Goal: Navigation & Orientation: Find specific page/section

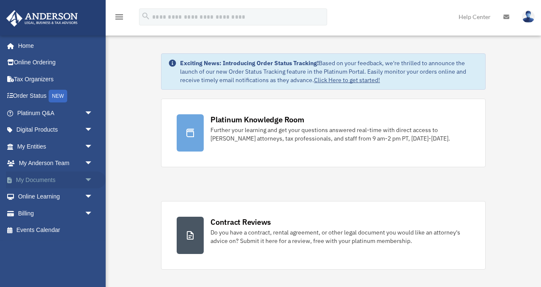
click at [33, 179] on link "My Documents arrow_drop_down" at bounding box center [56, 179] width 100 height 17
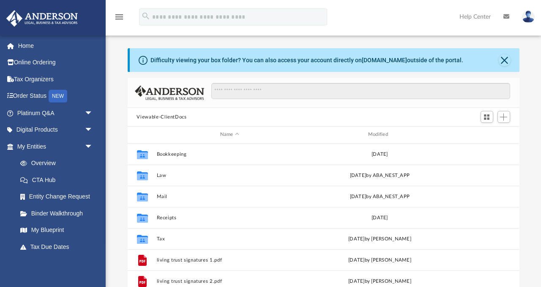
scroll to position [192, 392]
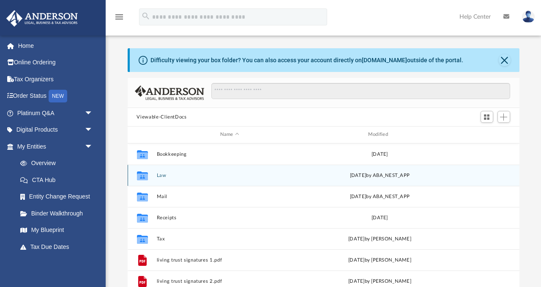
click at [162, 174] on button "Law" at bounding box center [230, 175] width 146 height 5
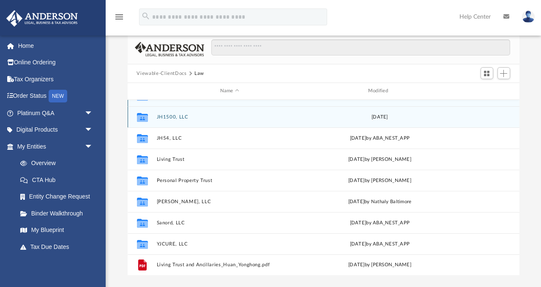
scroll to position [54, 0]
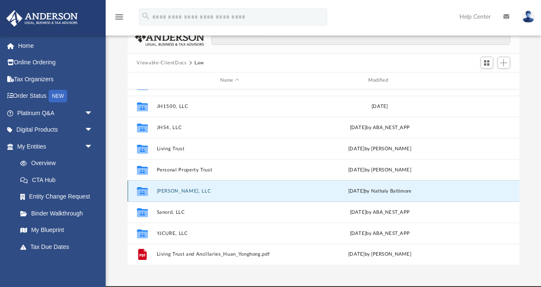
click at [181, 190] on button "[PERSON_NAME], LLC" at bounding box center [230, 190] width 146 height 5
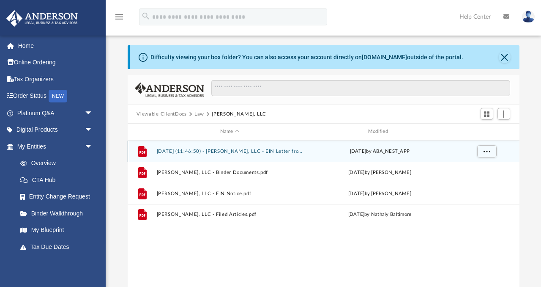
scroll to position [0, 0]
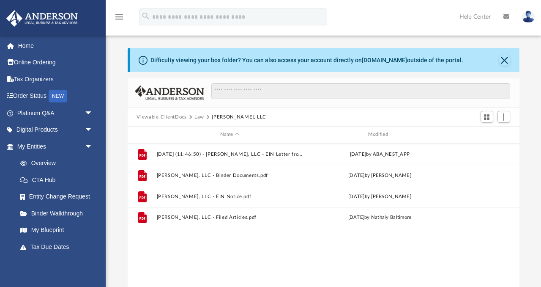
click at [197, 117] on button "Law" at bounding box center [200, 117] width 10 height 8
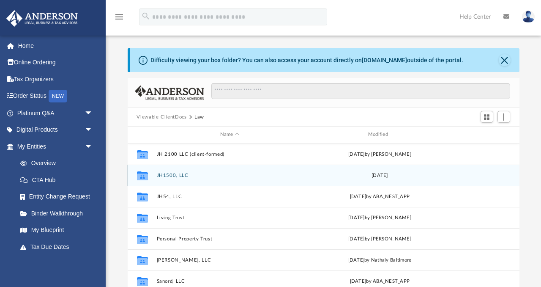
click at [169, 174] on button "JH1500, LLC" at bounding box center [230, 175] width 146 height 5
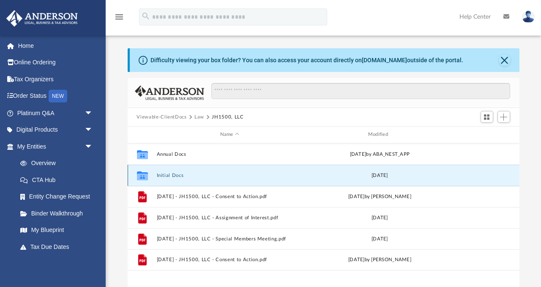
click at [169, 175] on button "Initial Docs" at bounding box center [230, 175] width 146 height 5
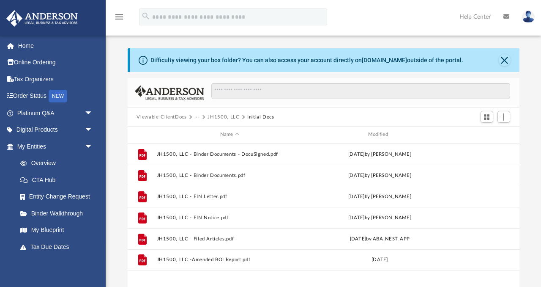
click at [199, 115] on button "···" at bounding box center [197, 117] width 5 height 8
click at [204, 133] on li "Law" at bounding box center [204, 131] width 10 height 9
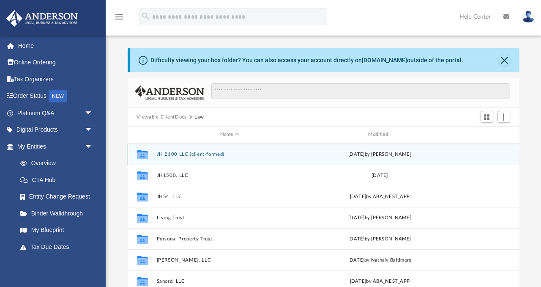
click at [178, 152] on button "JH 2100 LLC (client-formed)" at bounding box center [230, 153] width 146 height 5
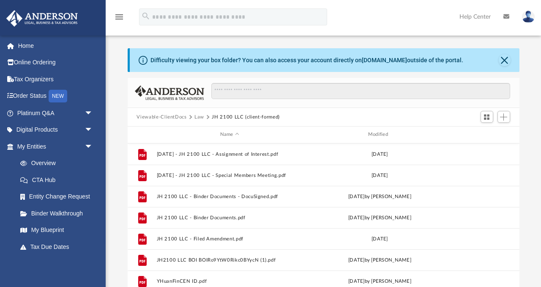
click at [198, 116] on button "Law" at bounding box center [200, 117] width 10 height 8
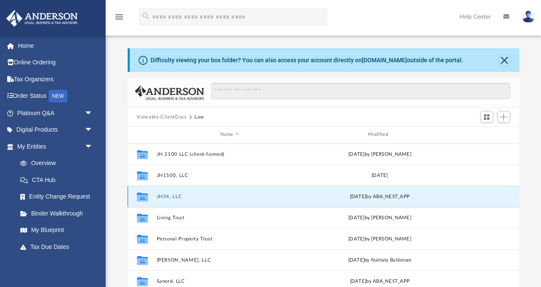
click at [166, 197] on button "JH54, LLC" at bounding box center [230, 196] width 146 height 5
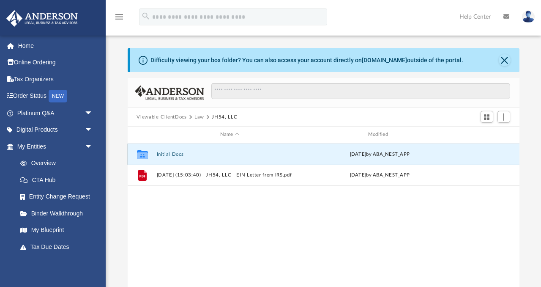
click at [171, 154] on button "Initial Docs" at bounding box center [230, 153] width 146 height 5
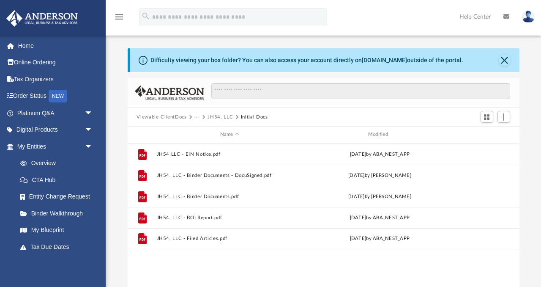
click at [195, 116] on button "···" at bounding box center [197, 117] width 5 height 8
click at [203, 132] on li "Law" at bounding box center [204, 131] width 10 height 9
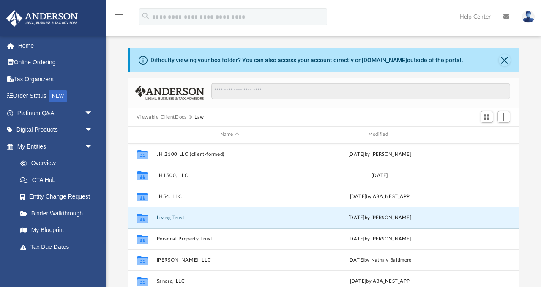
click at [167, 217] on button "Living Trust" at bounding box center [230, 217] width 146 height 5
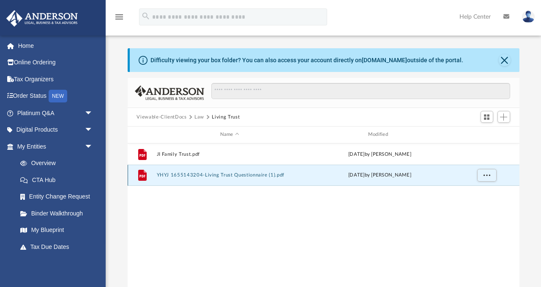
click at [181, 175] on button "YHYJ 1655143204-Living Trust Questionnaire (1).pdf" at bounding box center [230, 174] width 146 height 5
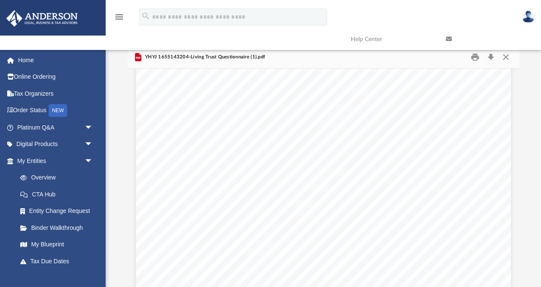
scroll to position [4, 0]
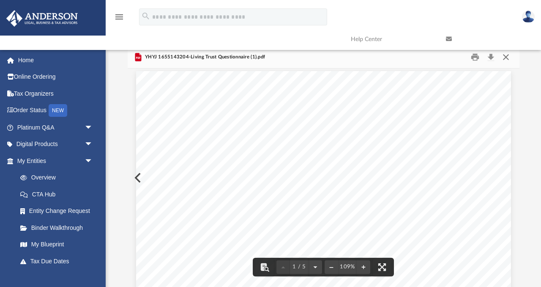
click at [509, 55] on div "menu search Site Menu add [EMAIL_ADDRESS][DOMAIN_NAME] My Profile Reset Passwor…" at bounding box center [270, 138] width 541 height 340
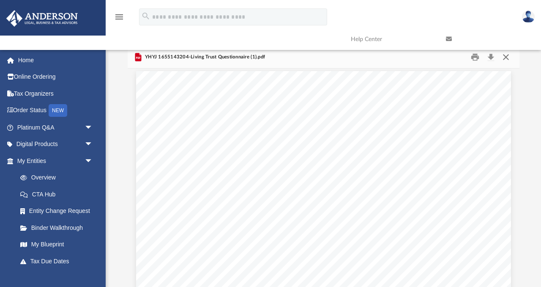
click at [508, 57] on button "Close" at bounding box center [506, 57] width 15 height 13
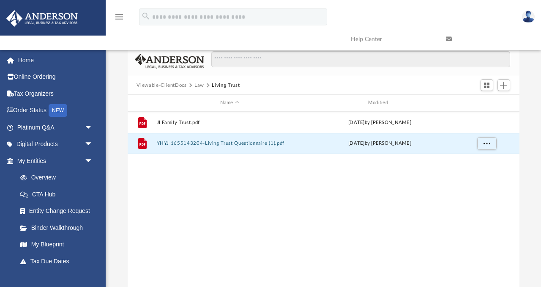
click at [199, 86] on button "Law" at bounding box center [200, 86] width 10 height 8
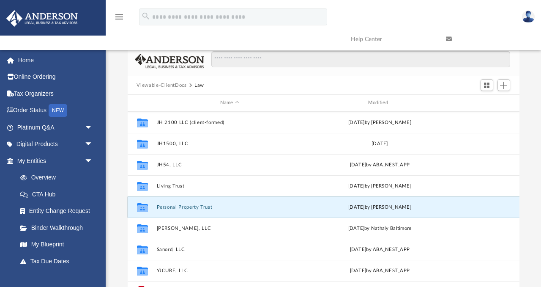
click at [173, 207] on button "Personal Property Trust" at bounding box center [230, 206] width 146 height 5
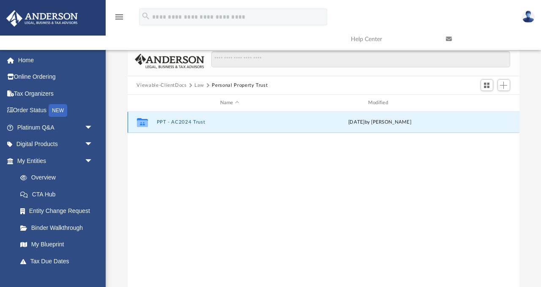
click at [174, 122] on button "PPT - AC2024 Trust" at bounding box center [230, 121] width 146 height 5
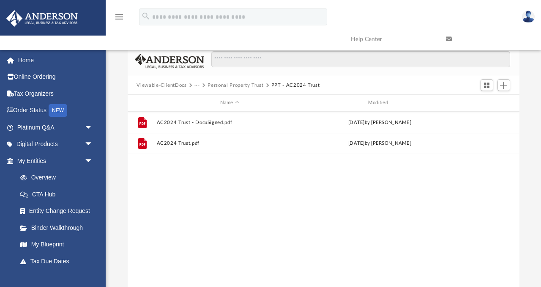
click at [195, 84] on button "···" at bounding box center [197, 86] width 5 height 8
click at [201, 98] on li "Law" at bounding box center [204, 100] width 10 height 9
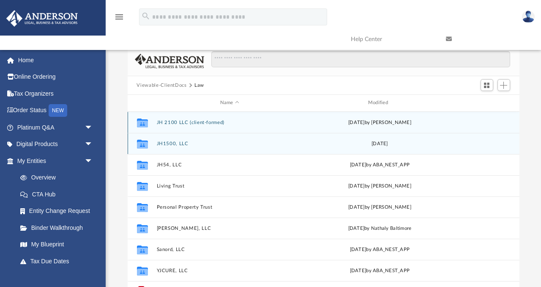
scroll to position [15, 0]
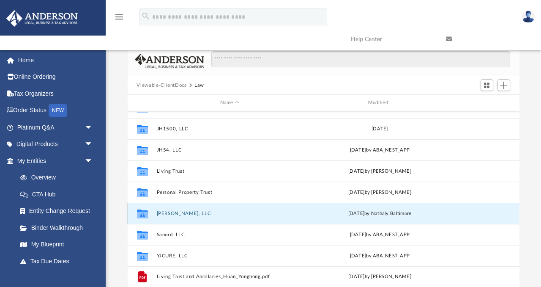
click at [167, 212] on button "[PERSON_NAME], LLC" at bounding box center [230, 213] width 146 height 5
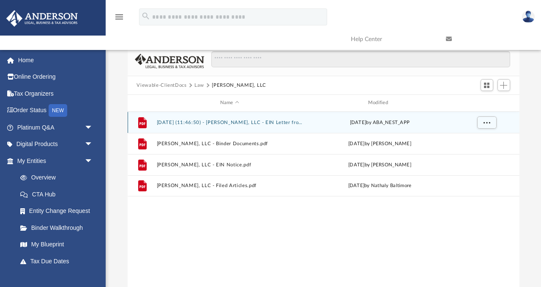
scroll to position [0, 0]
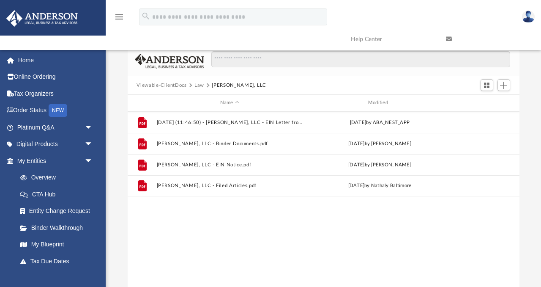
click at [196, 85] on button "Law" at bounding box center [200, 86] width 10 height 8
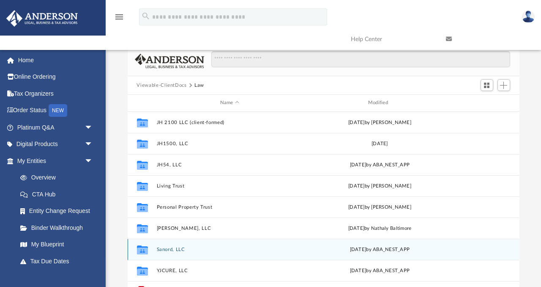
click at [163, 249] on button "Sanord, LLC" at bounding box center [230, 249] width 146 height 5
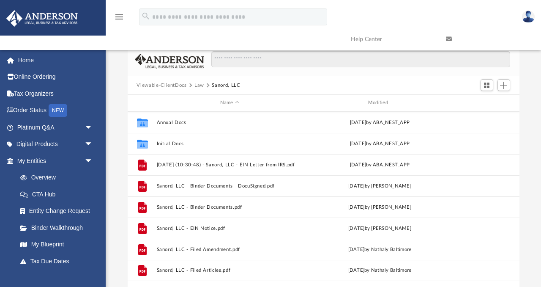
click at [197, 84] on button "Law" at bounding box center [200, 86] width 10 height 8
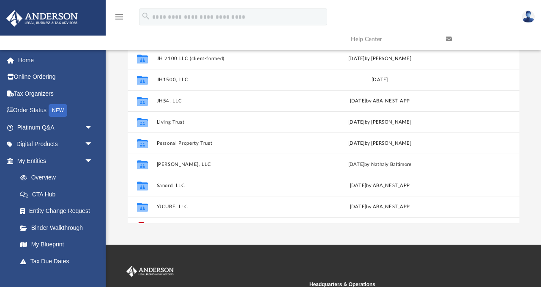
scroll to position [102, 0]
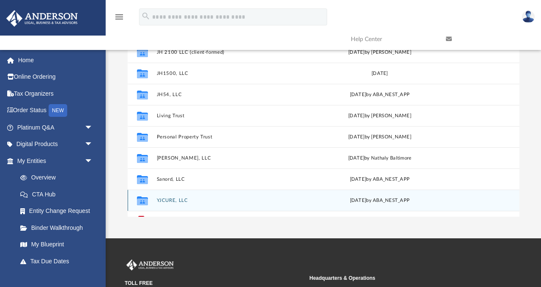
click at [169, 206] on div "Collaborated Folder YJCURE, LLC [DATE] by ABA_NEST_APP" at bounding box center [324, 199] width 392 height 21
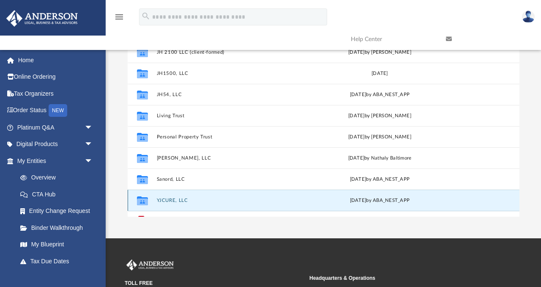
click at [170, 198] on button "YJCURE, LLC" at bounding box center [230, 200] width 146 height 5
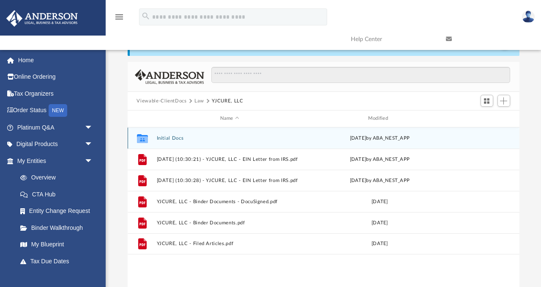
scroll to position [0, 0]
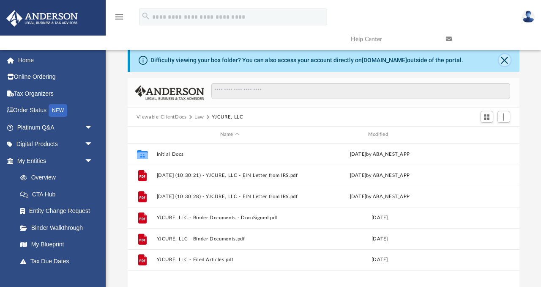
click at [506, 59] on button "Close" at bounding box center [505, 60] width 12 height 12
